Goal: Complete application form

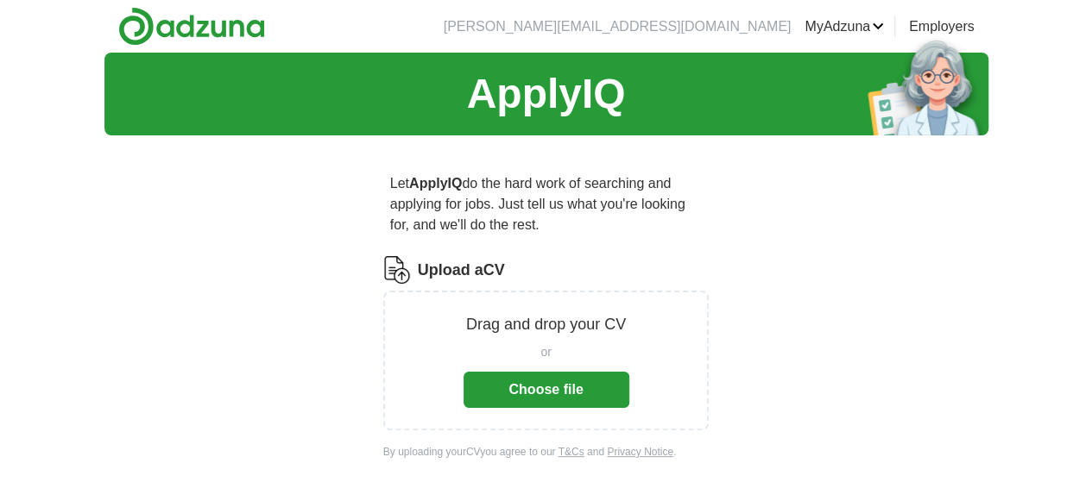
click at [548, 372] on button "Choose file" at bounding box center [546, 390] width 166 height 36
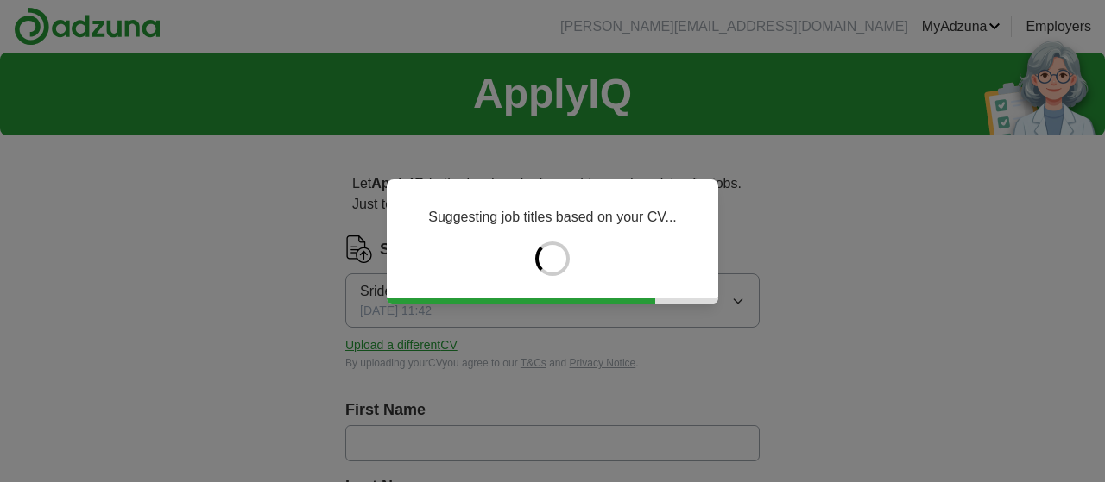
type input "*******"
type input "*********"
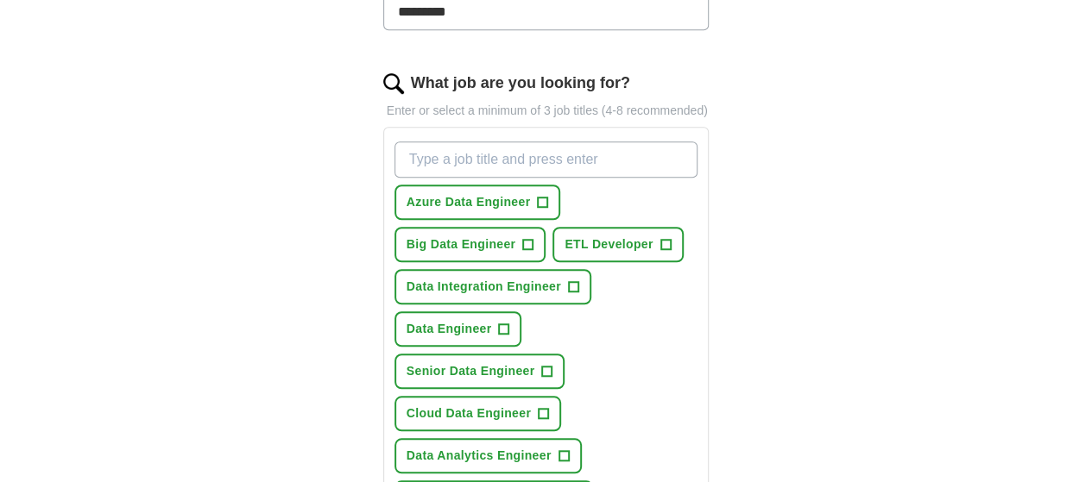
scroll to position [539, 0]
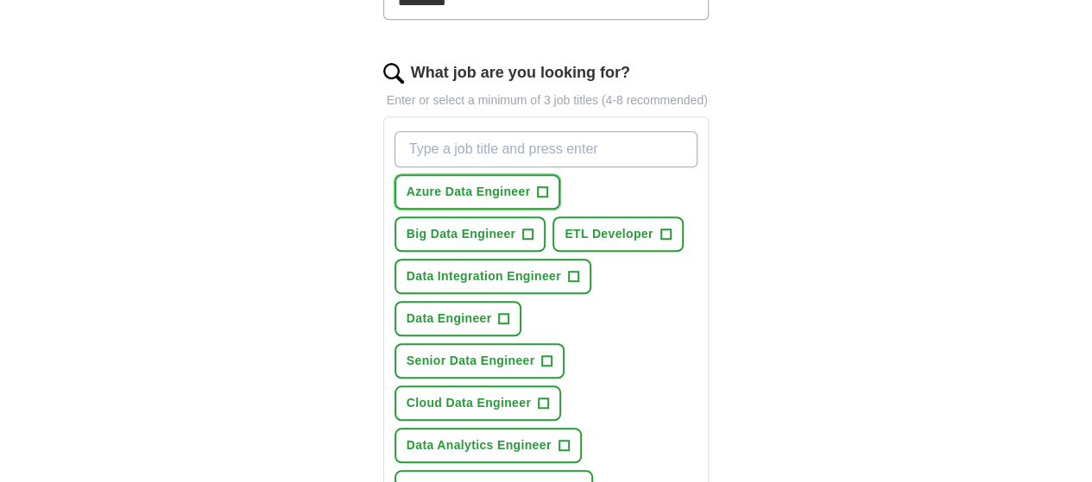
click at [426, 183] on span "Azure Data Engineer" at bounding box center [469, 192] width 124 height 18
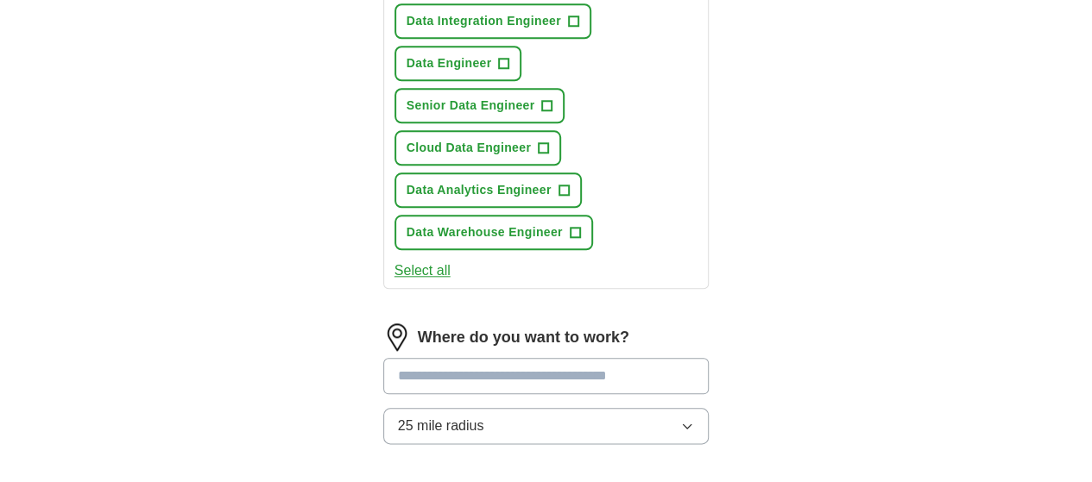
scroll to position [798, 0]
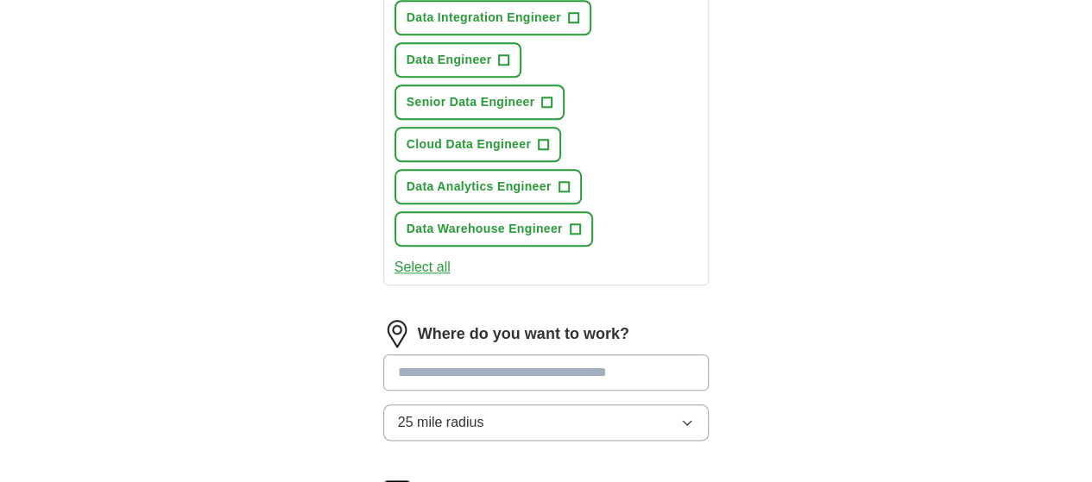
click at [523, 355] on input at bounding box center [546, 373] width 326 height 36
type input "******"
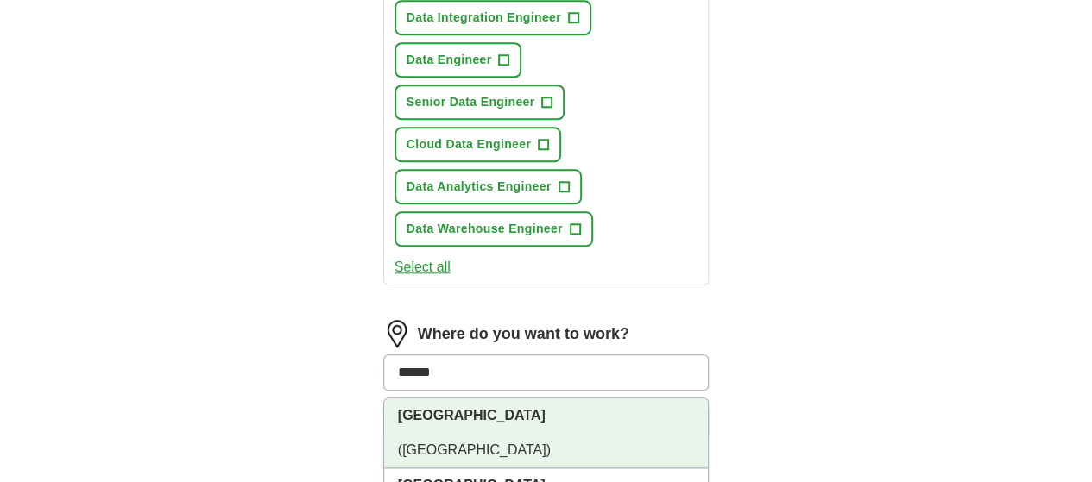
click at [554, 399] on li "[GEOGRAPHIC_DATA] ([GEOGRAPHIC_DATA])" at bounding box center [546, 434] width 325 height 70
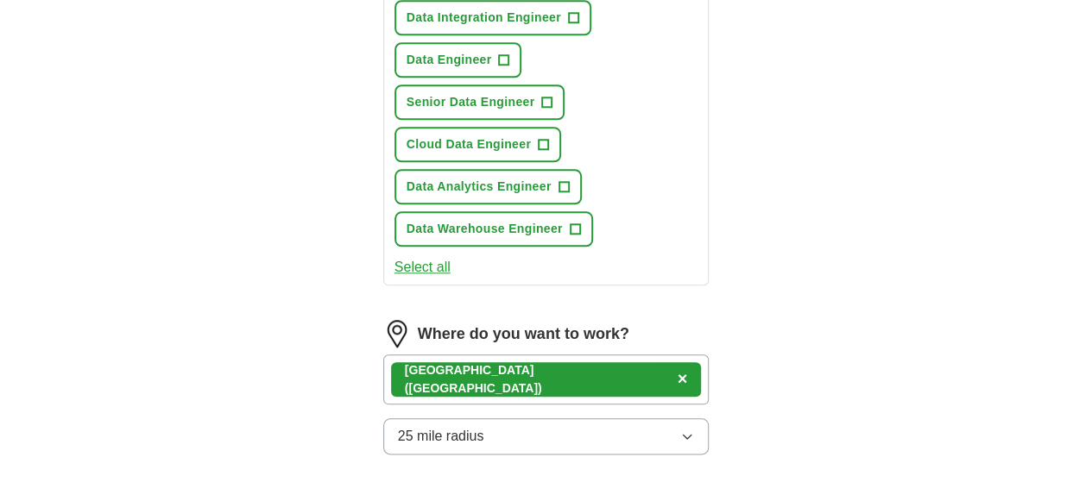
click at [551, 419] on button "25 mile radius" at bounding box center [546, 437] width 326 height 36
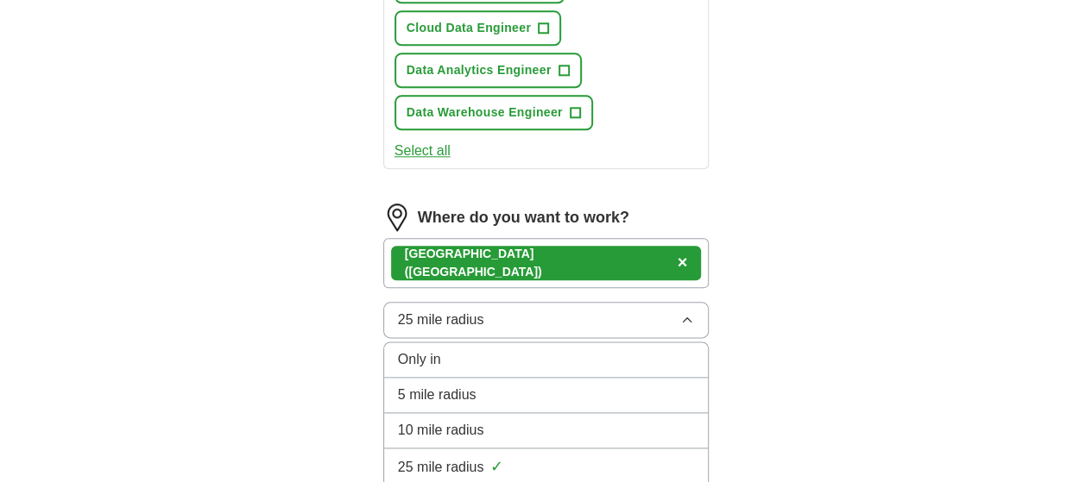
scroll to position [928, 0]
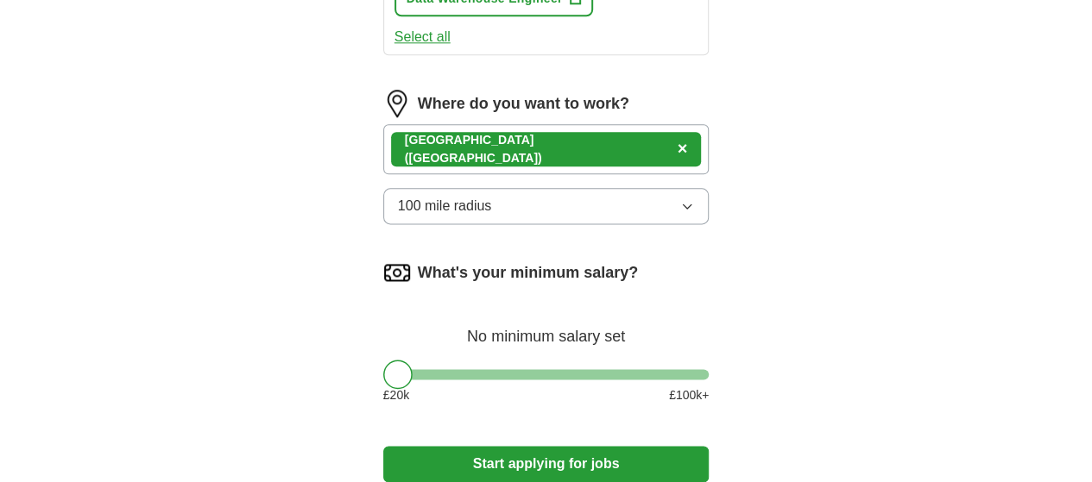
scroll to position [1057, 0]
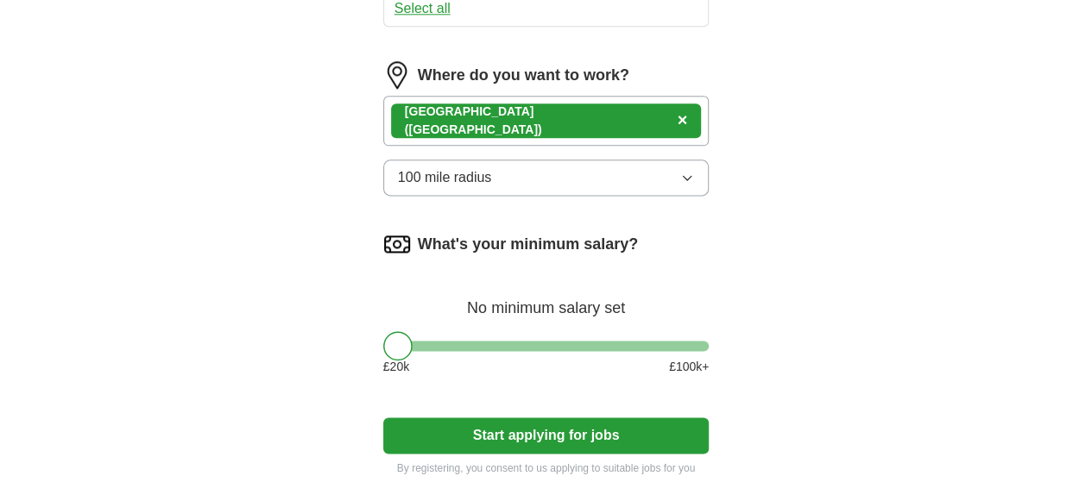
click at [556, 418] on button "Start applying for jobs" at bounding box center [546, 436] width 326 height 36
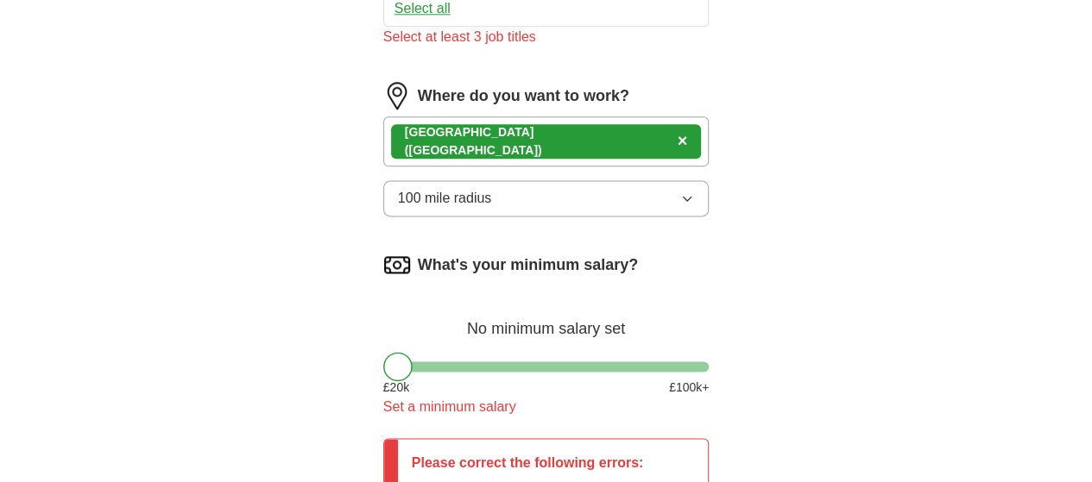
scroll to position [1078, 0]
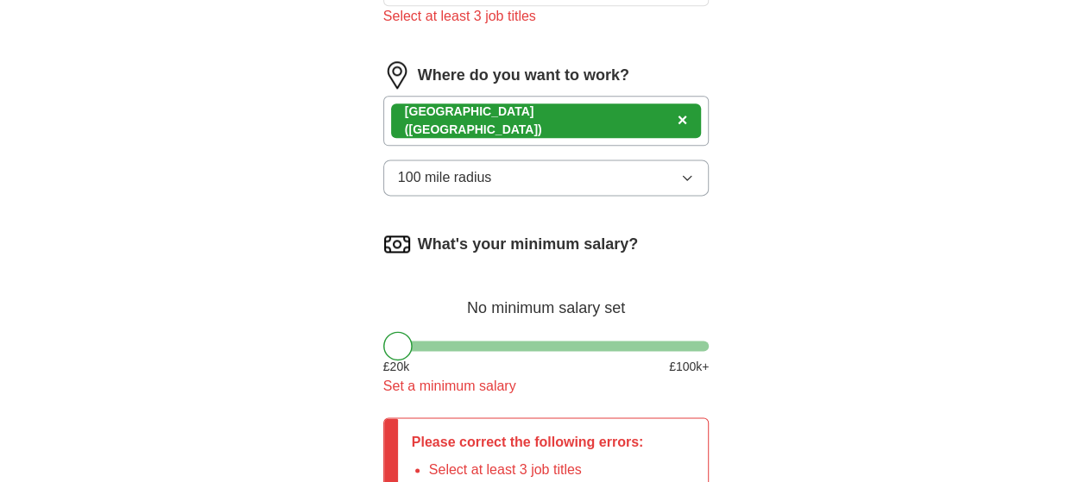
click at [528, 341] on div at bounding box center [546, 346] width 326 height 10
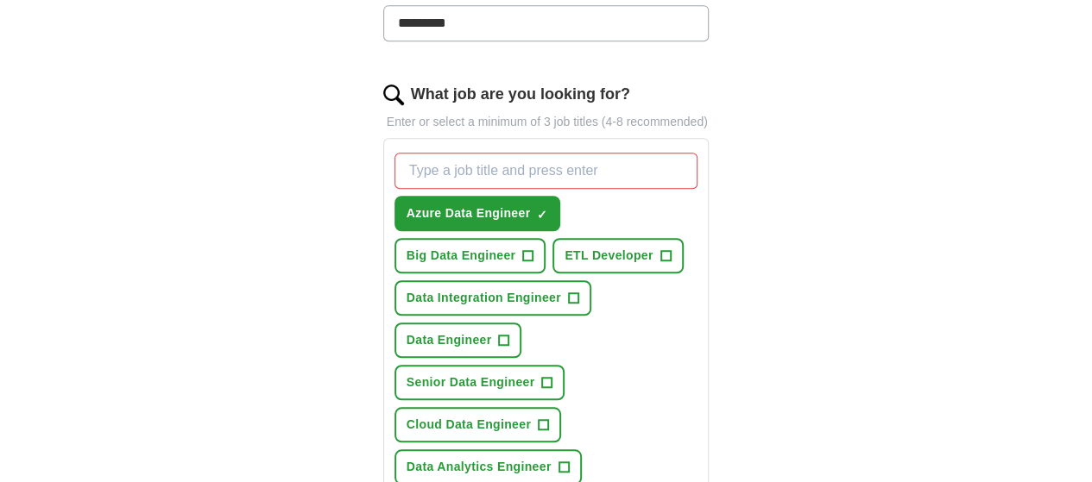
scroll to position [495, 0]
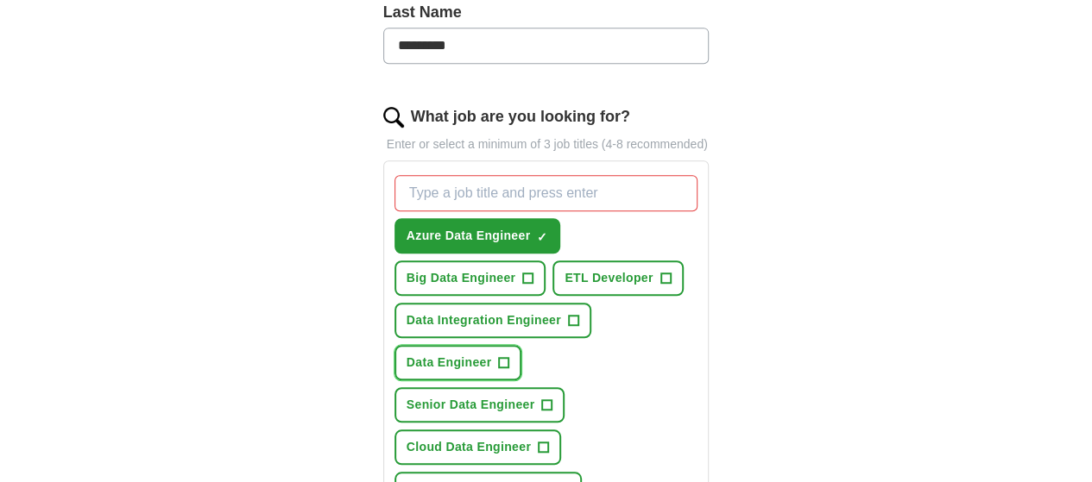
click at [421, 354] on span "Data Engineer" at bounding box center [449, 363] width 85 height 18
click at [564, 269] on span "ETL Developer" at bounding box center [608, 278] width 88 height 18
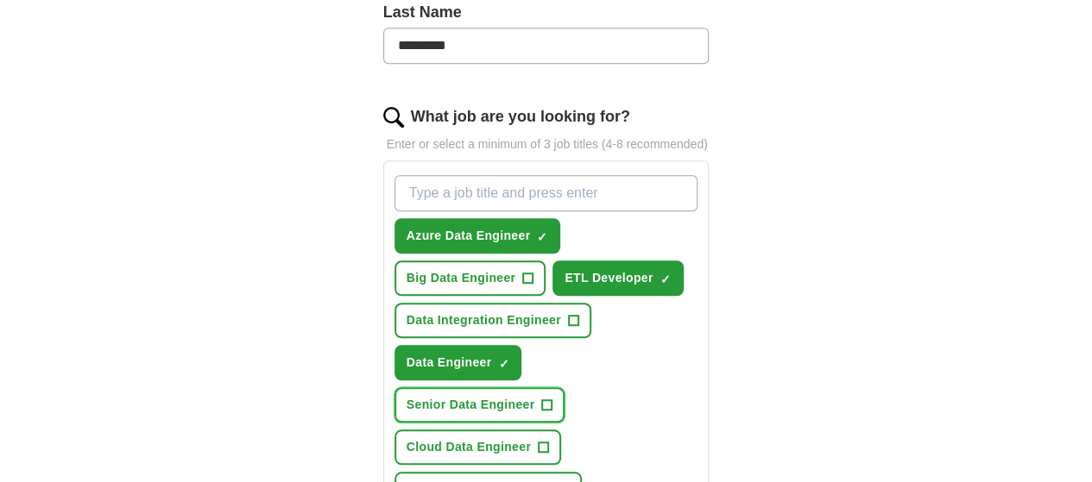
click at [552, 400] on span "+" at bounding box center [546, 405] width 11 height 11
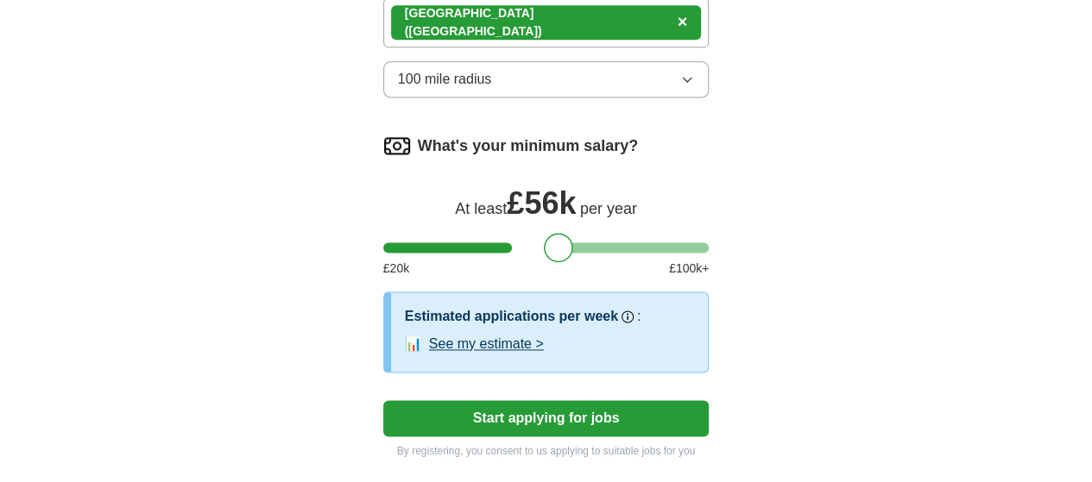
scroll to position [1195, 0]
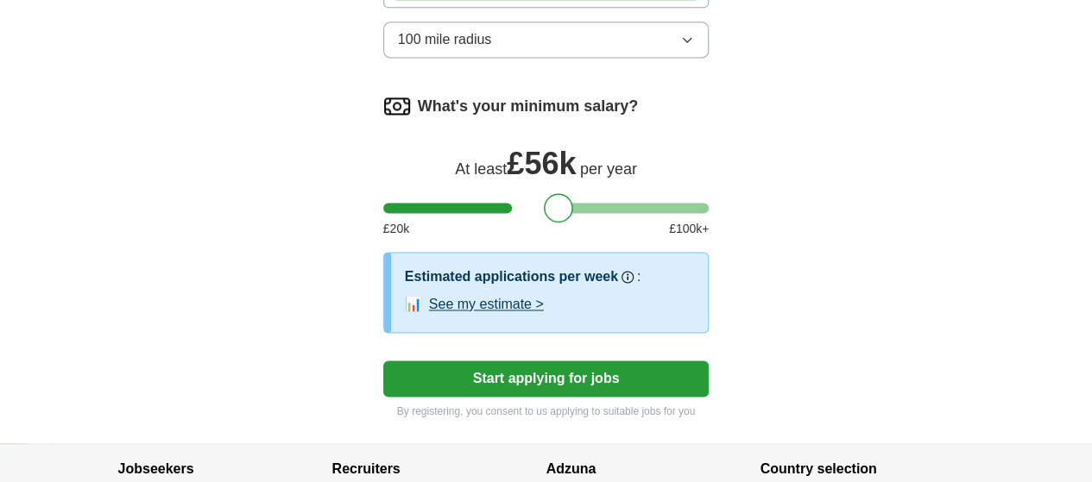
click at [589, 361] on button "Start applying for jobs" at bounding box center [546, 379] width 326 height 36
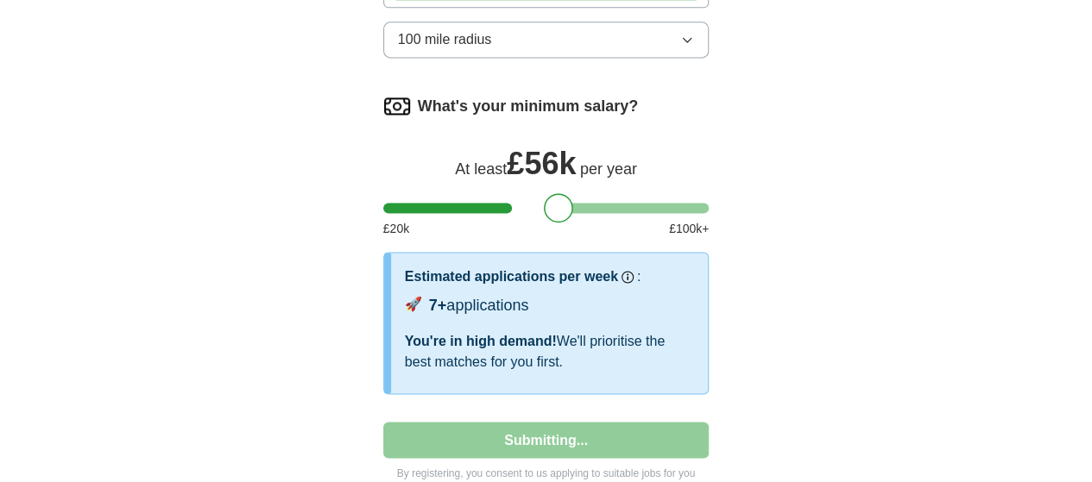
select select "**"
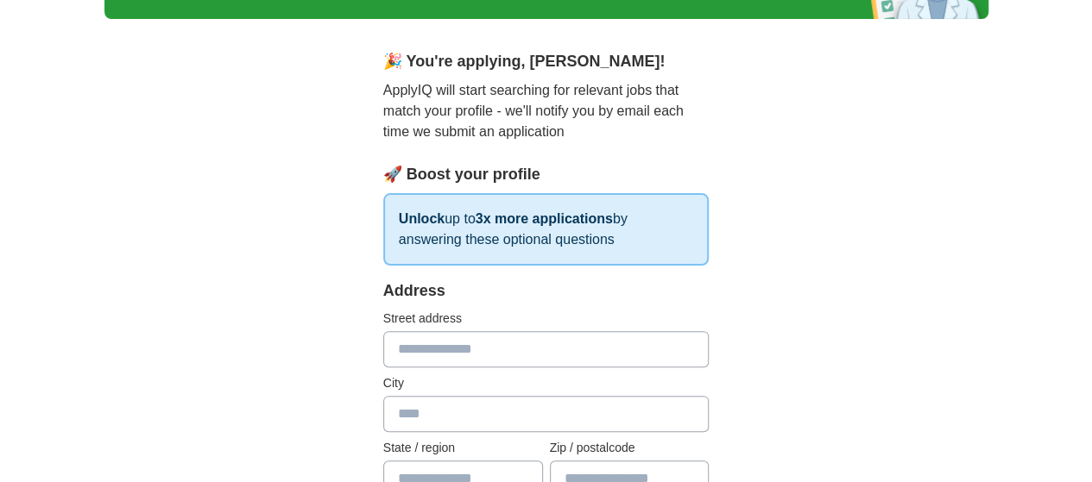
scroll to position [0, 0]
